Goal: Task Accomplishment & Management: Use online tool/utility

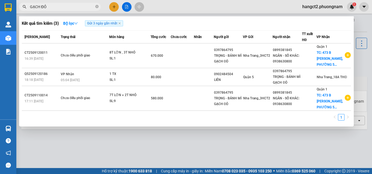
type input "GẠCH ĐỎ"
click at [362, 59] on div at bounding box center [186, 87] width 372 height 174
click at [96, 6] on icon "close-circle" at bounding box center [96, 6] width 3 height 3
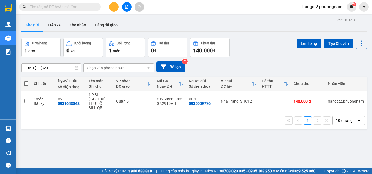
click at [48, 6] on input "text" at bounding box center [62, 7] width 64 height 6
click at [60, 5] on input "text" at bounding box center [62, 7] width 64 height 6
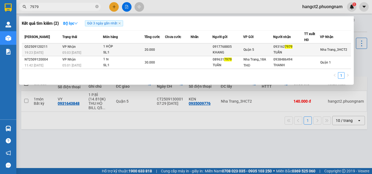
type input "7979"
click at [261, 48] on div "Quận 5" at bounding box center [257, 50] width 29 height 6
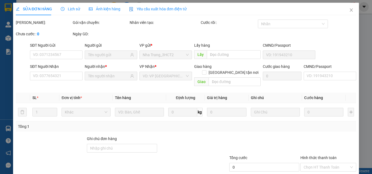
type input "0917768805"
type input "KHANG"
type input "0931627979"
type input "TUẤN"
type input "20.000"
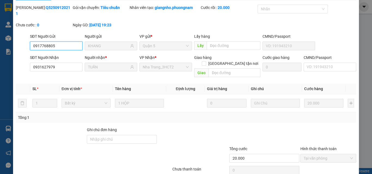
scroll to position [28, 0]
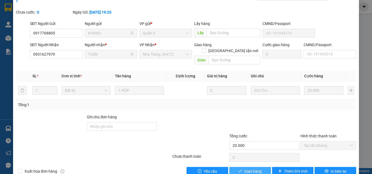
click at [240, 167] on button "Giao hàng" at bounding box center [250, 171] width 42 height 9
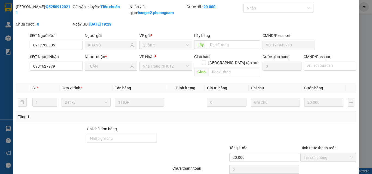
scroll to position [0, 0]
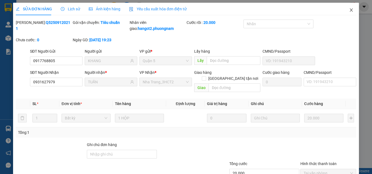
click at [350, 10] on span "Close" at bounding box center [350, 10] width 15 height 15
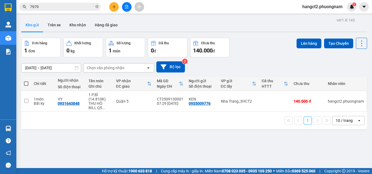
click at [97, 7] on icon "close-circle" at bounding box center [96, 6] width 3 height 3
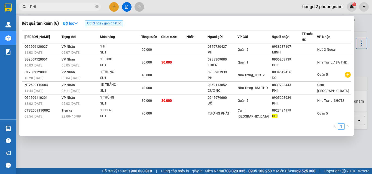
type input "PHI"
